Goal: Use online tool/utility: Utilize a website feature to perform a specific function

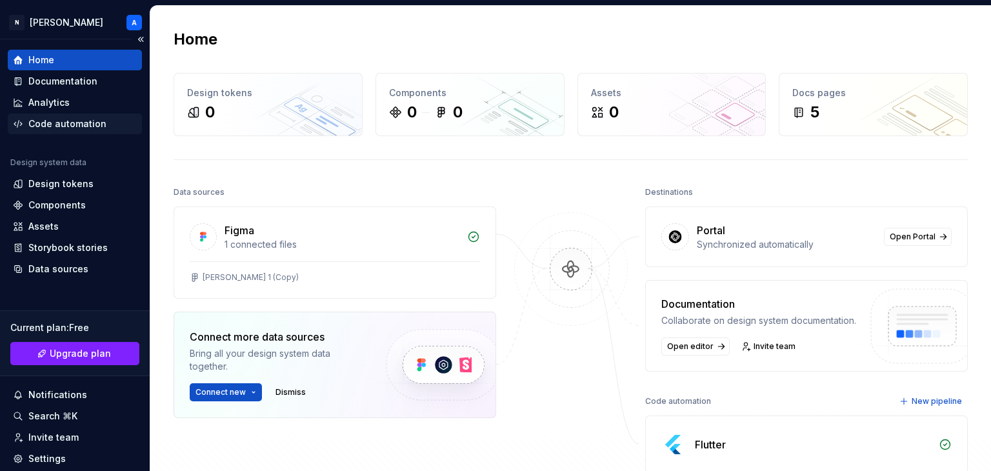
click at [104, 121] on div "Code automation" at bounding box center [75, 123] width 124 height 13
click at [111, 117] on div "Code automation" at bounding box center [75, 123] width 124 height 13
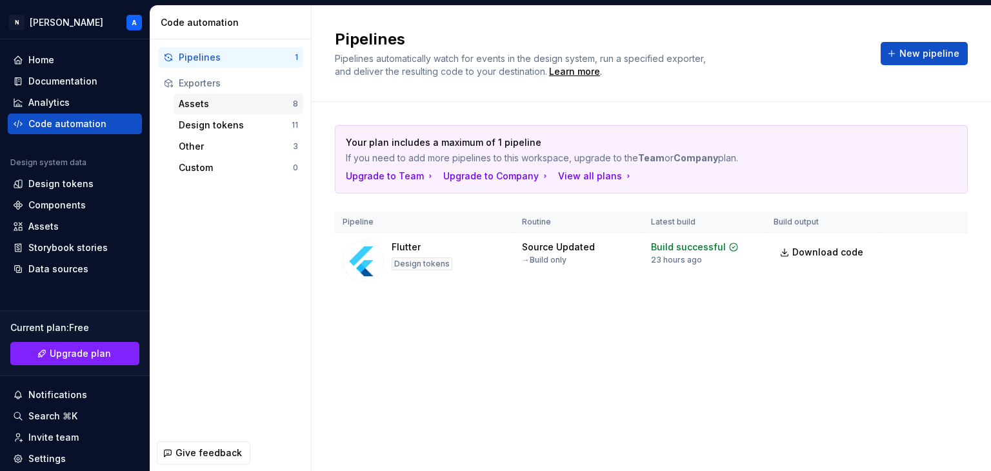
click at [216, 100] on div "Assets" at bounding box center [236, 103] width 114 height 13
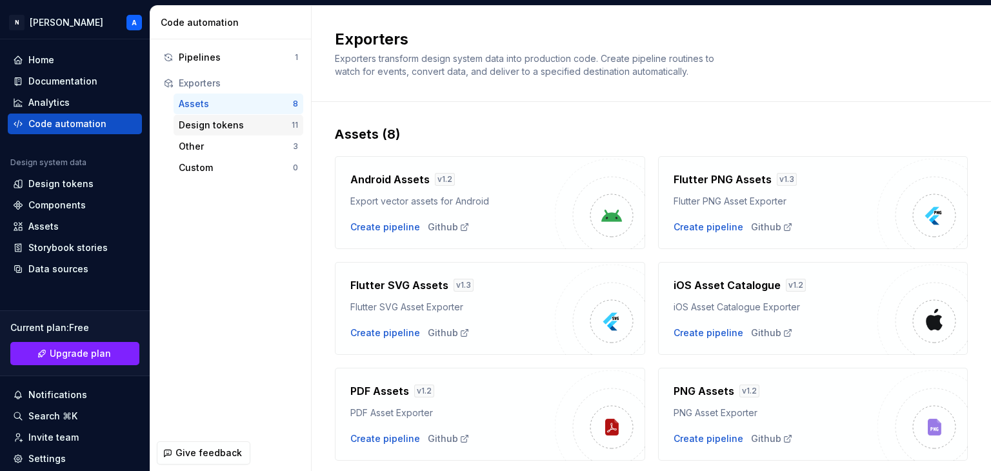
click at [276, 121] on div "Design tokens" at bounding box center [235, 125] width 113 height 13
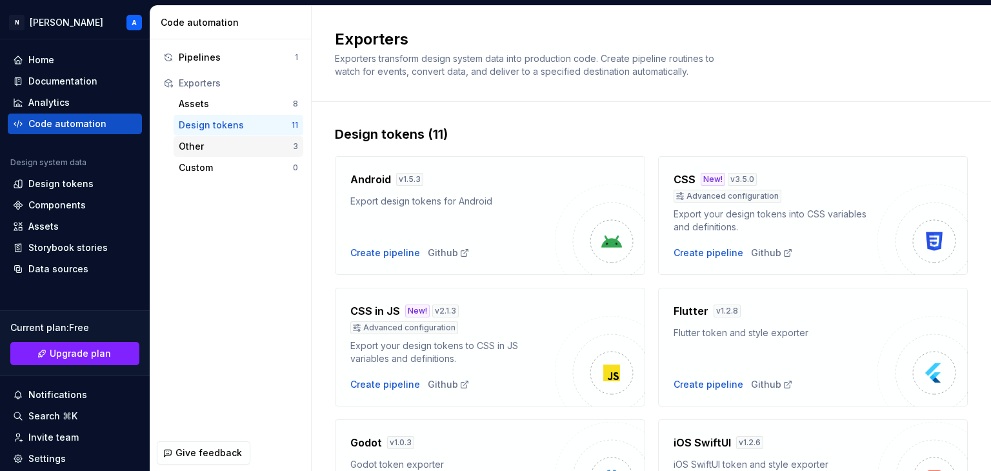
click at [277, 144] on div "Other" at bounding box center [236, 146] width 114 height 13
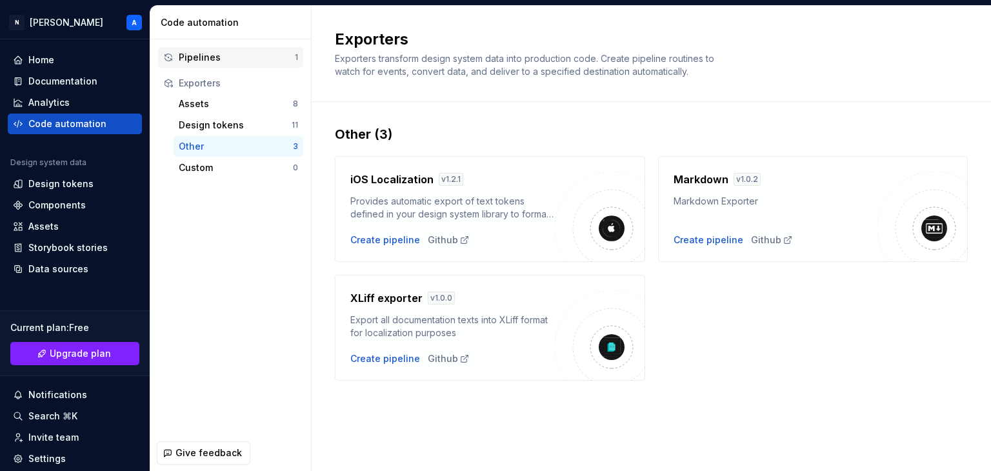
click at [255, 64] on div "Pipelines 1" at bounding box center [230, 57] width 145 height 21
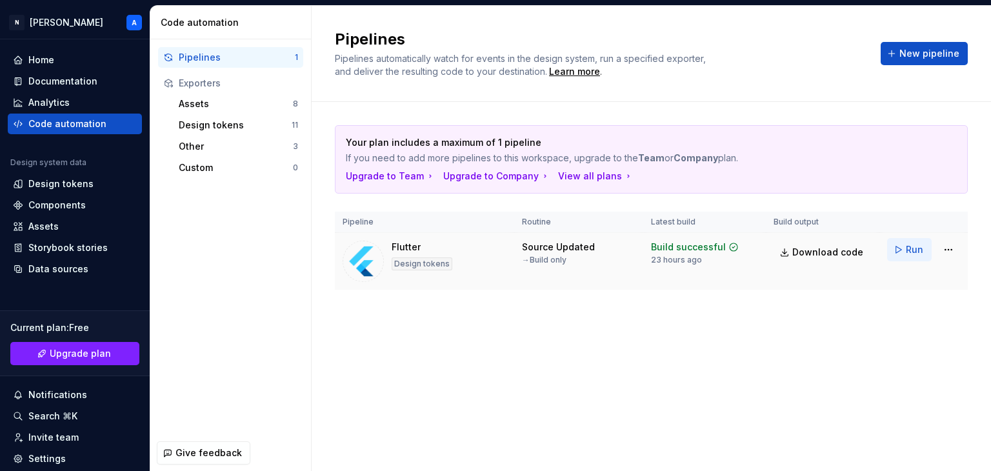
click at [902, 241] on button "Run" at bounding box center [909, 249] width 45 height 23
click at [568, 68] on div "Learn more" at bounding box center [574, 71] width 51 height 13
